Goal: Navigation & Orientation: Find specific page/section

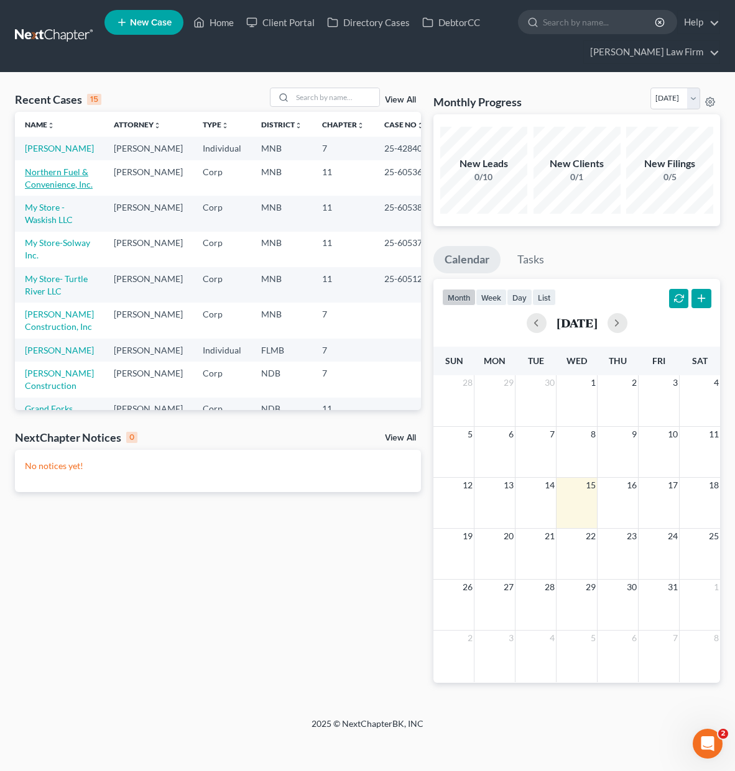
click at [39, 190] on link "Northern Fuel & Convenience, Inc." at bounding box center [59, 178] width 68 height 23
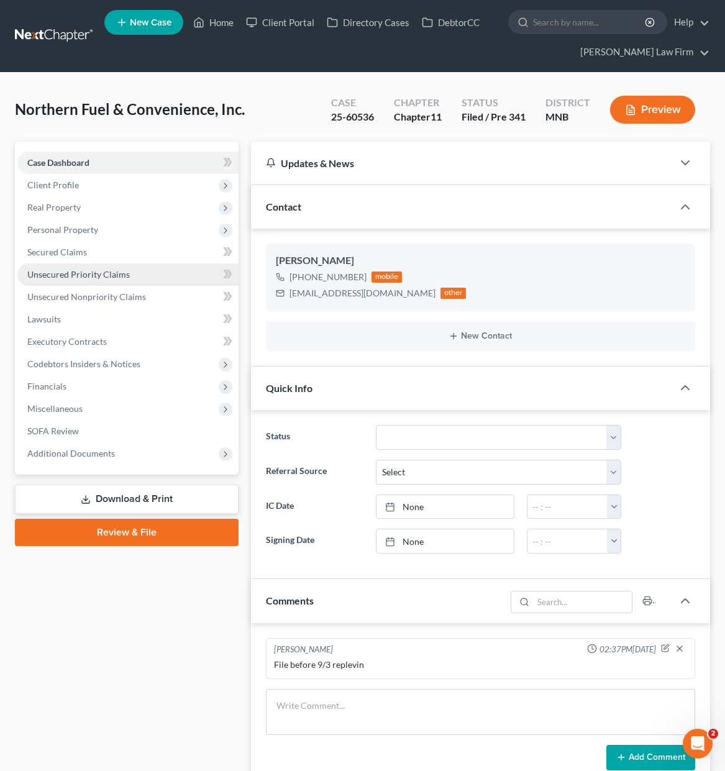
click at [45, 267] on link "Unsecured Priority Claims" at bounding box center [127, 275] width 221 height 22
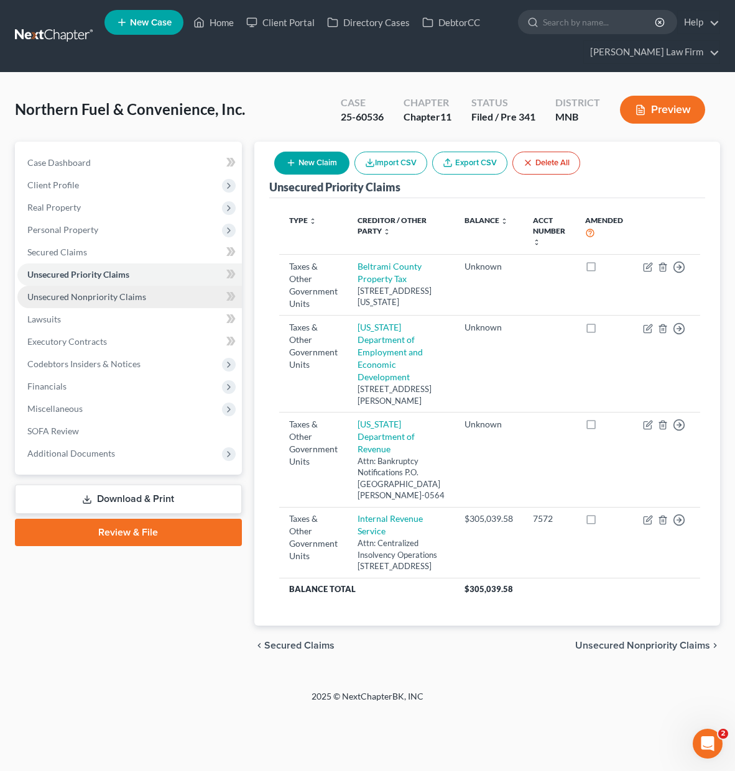
click at [103, 303] on link "Unsecured Nonpriority Claims" at bounding box center [129, 297] width 224 height 22
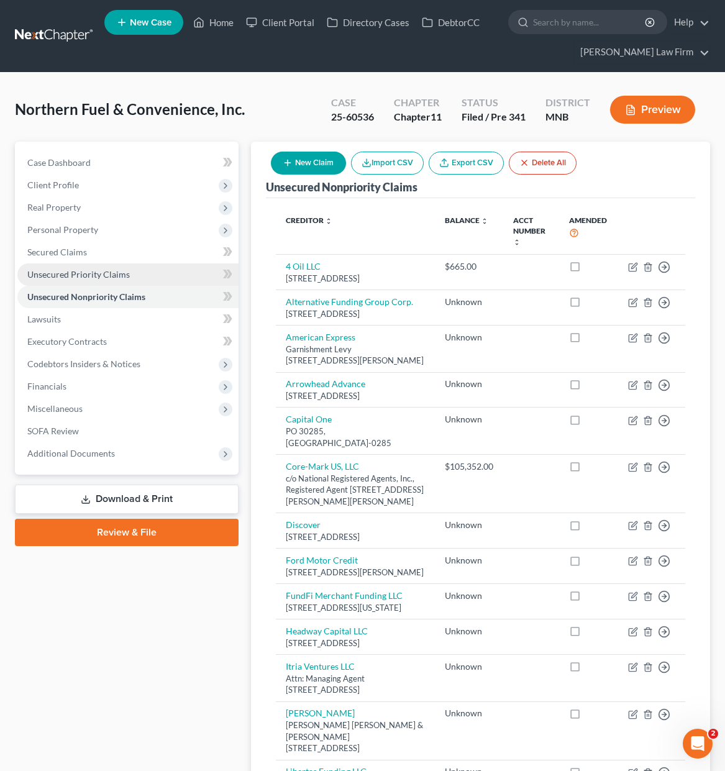
click at [121, 279] on span "Unsecured Priority Claims" at bounding box center [78, 274] width 103 height 11
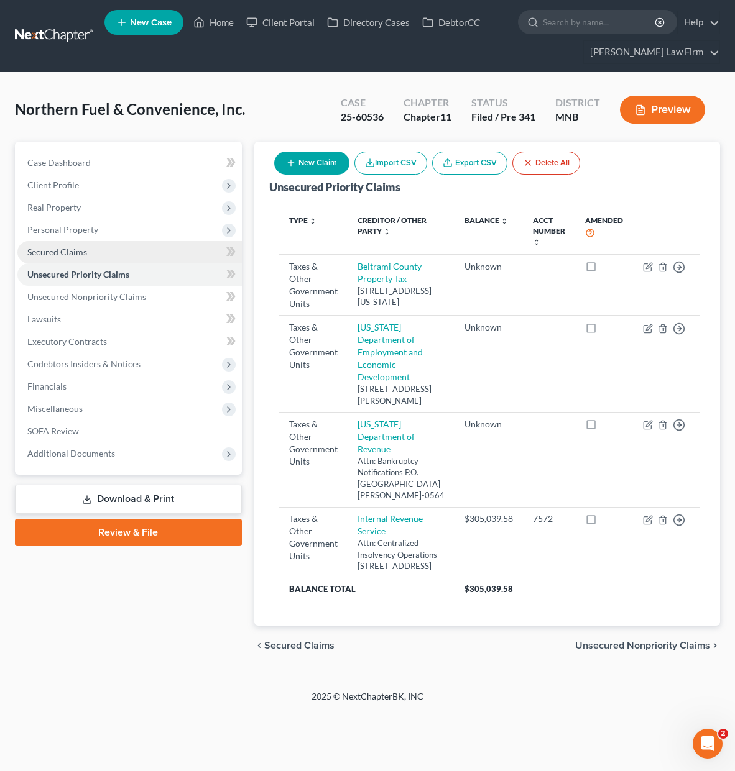
click at [209, 249] on link "Secured Claims" at bounding box center [129, 252] width 224 height 22
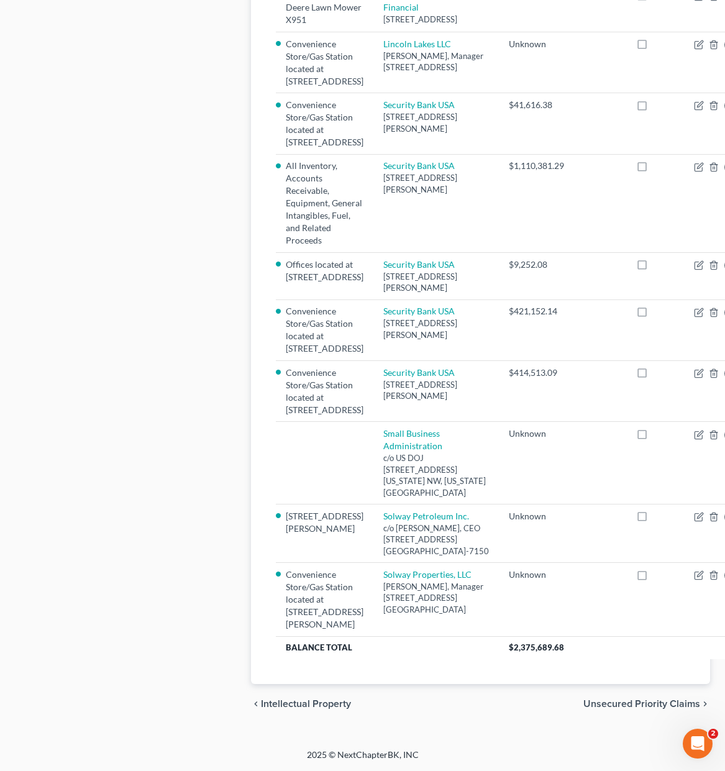
scroll to position [1109, 0]
